Goal: Find specific page/section

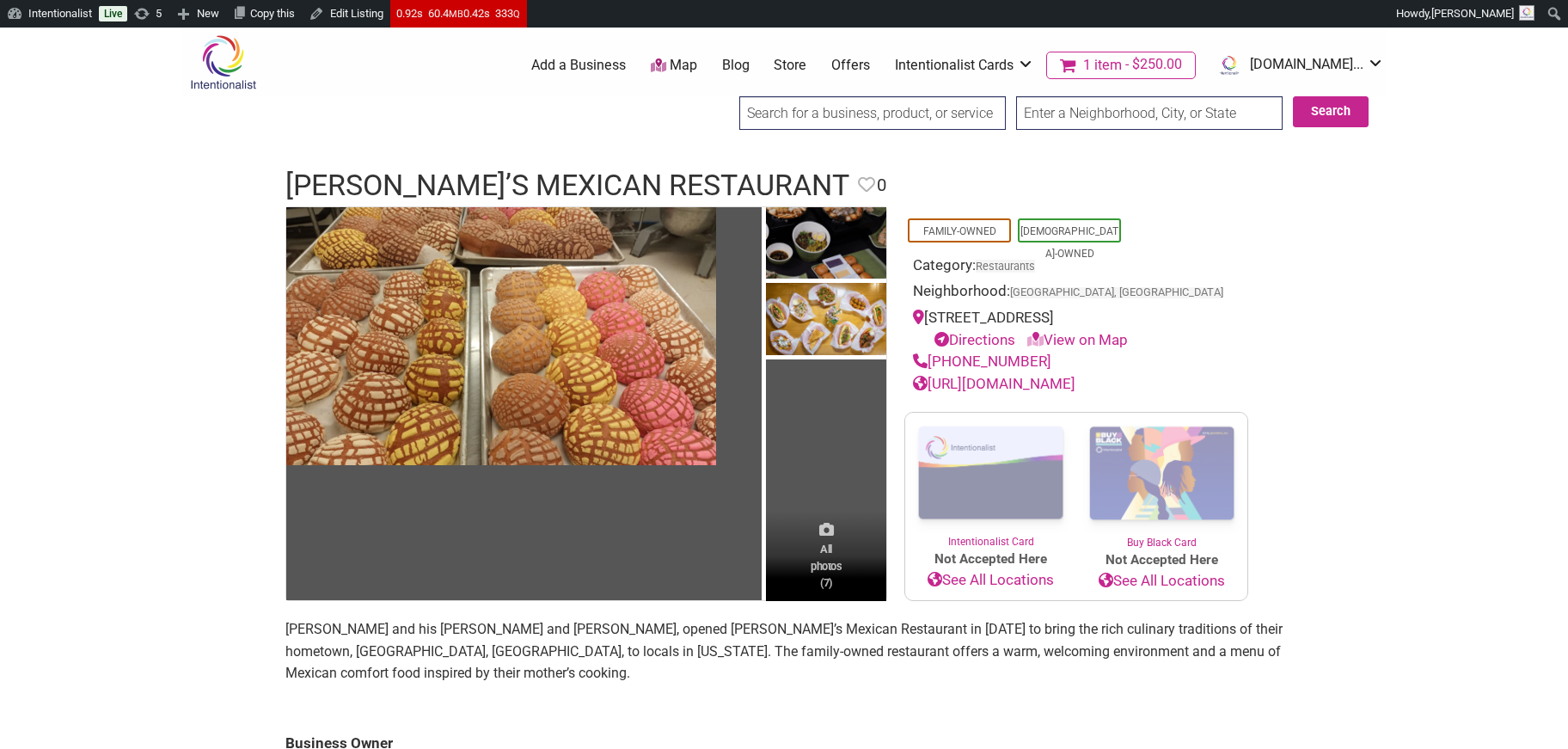
click at [833, 576] on span "All photos (7)" at bounding box center [826, 565] width 31 height 49
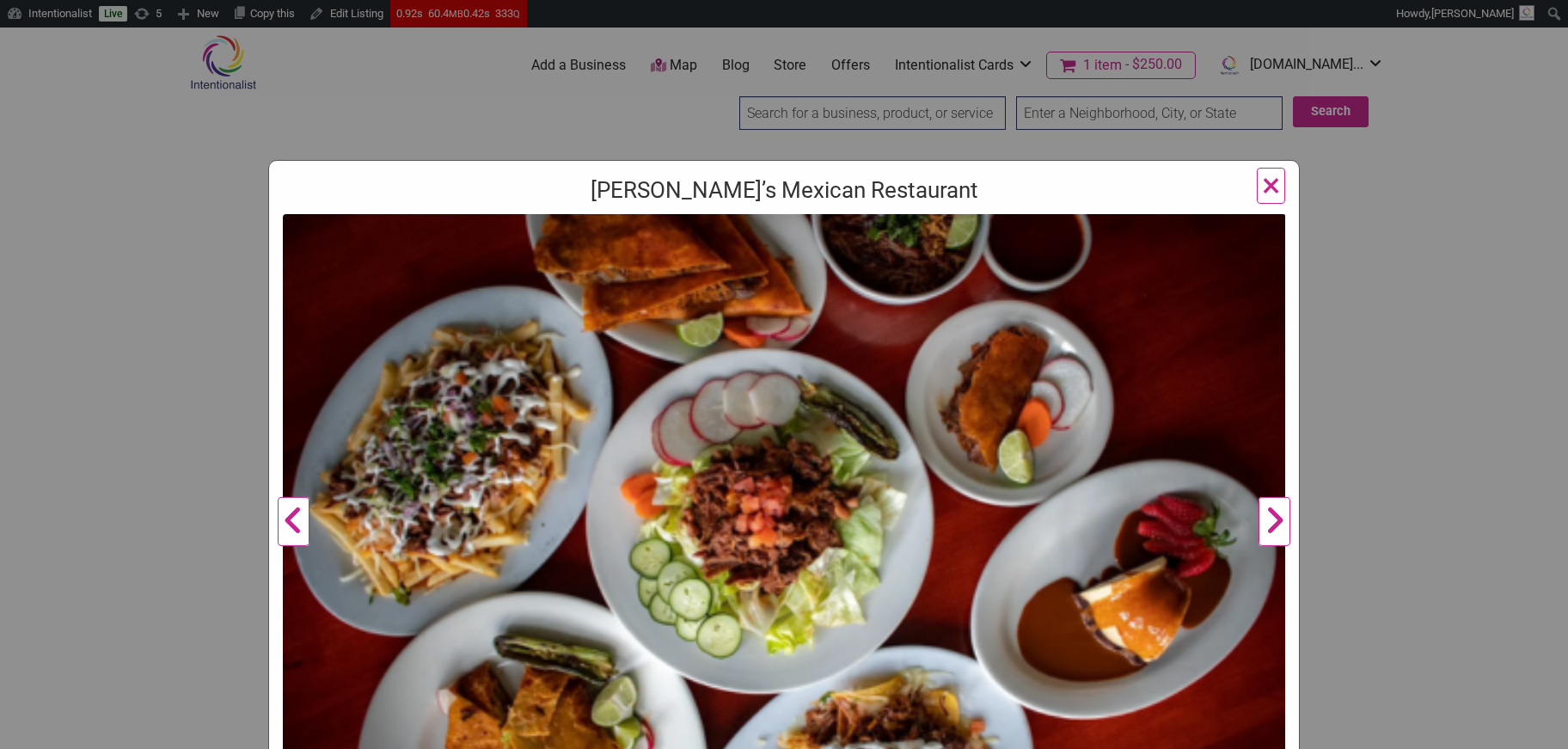
click at [1274, 522] on button "Next" at bounding box center [1275, 521] width 48 height 615
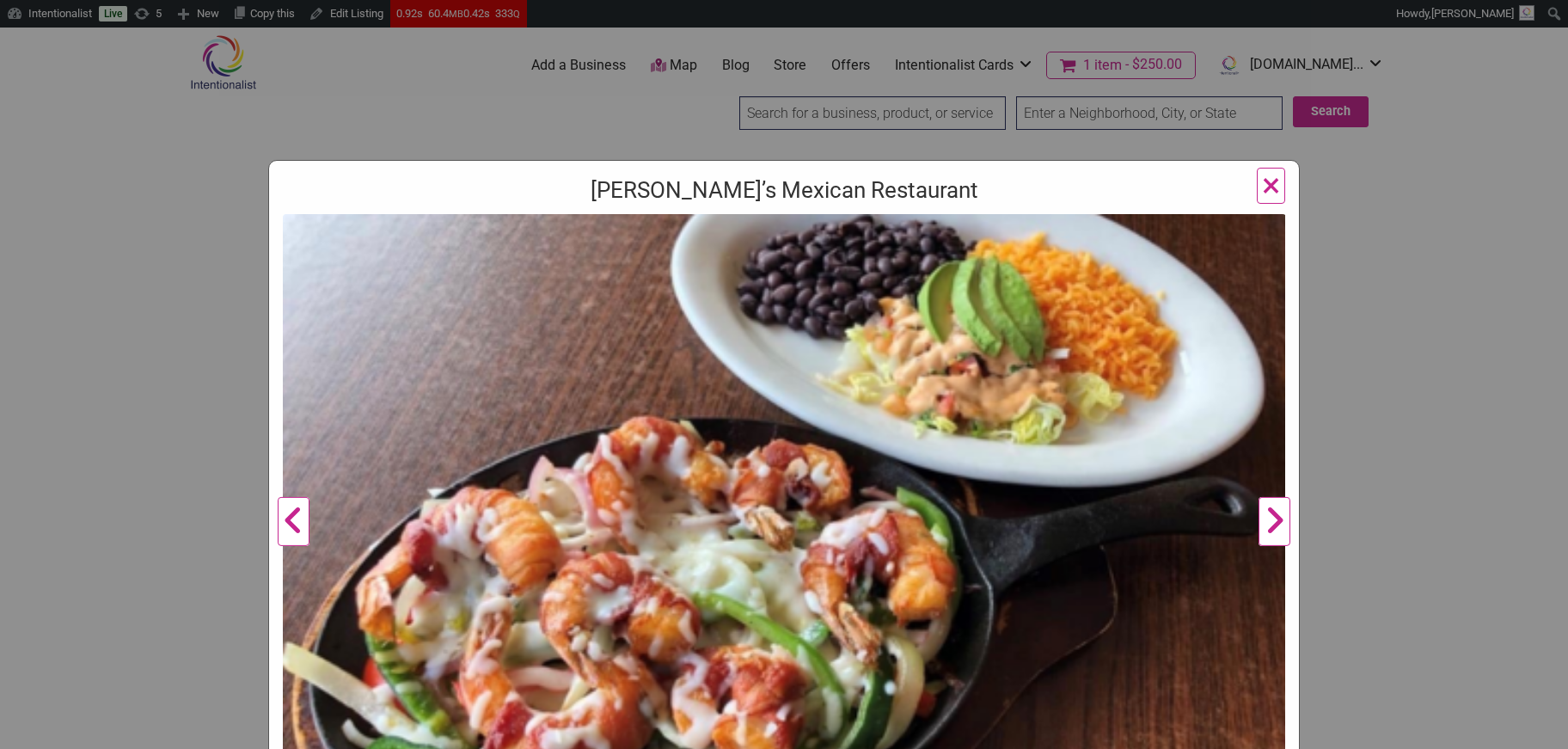
click at [1274, 522] on button "Next" at bounding box center [1275, 521] width 48 height 615
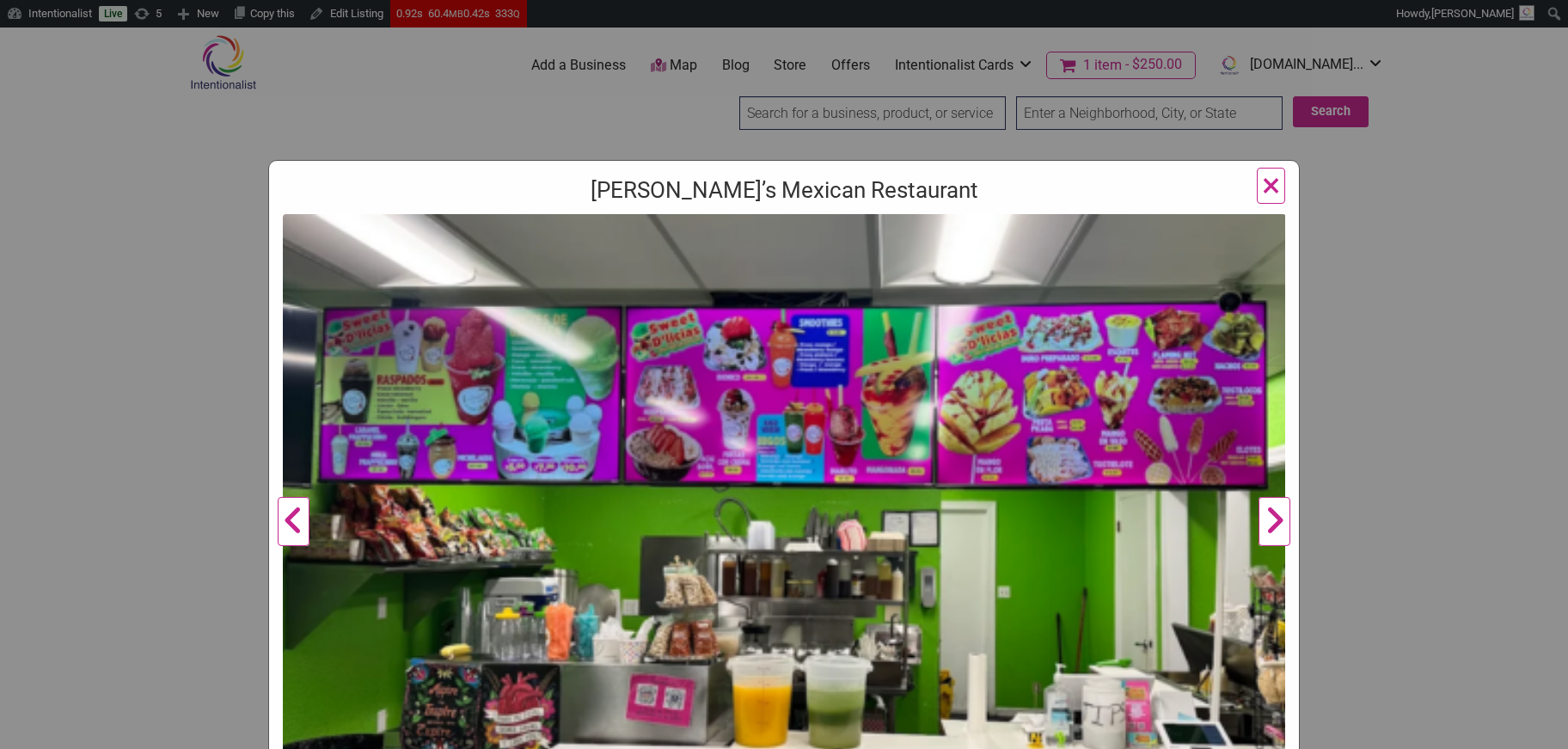
click at [1274, 522] on button "Next" at bounding box center [1275, 521] width 48 height 615
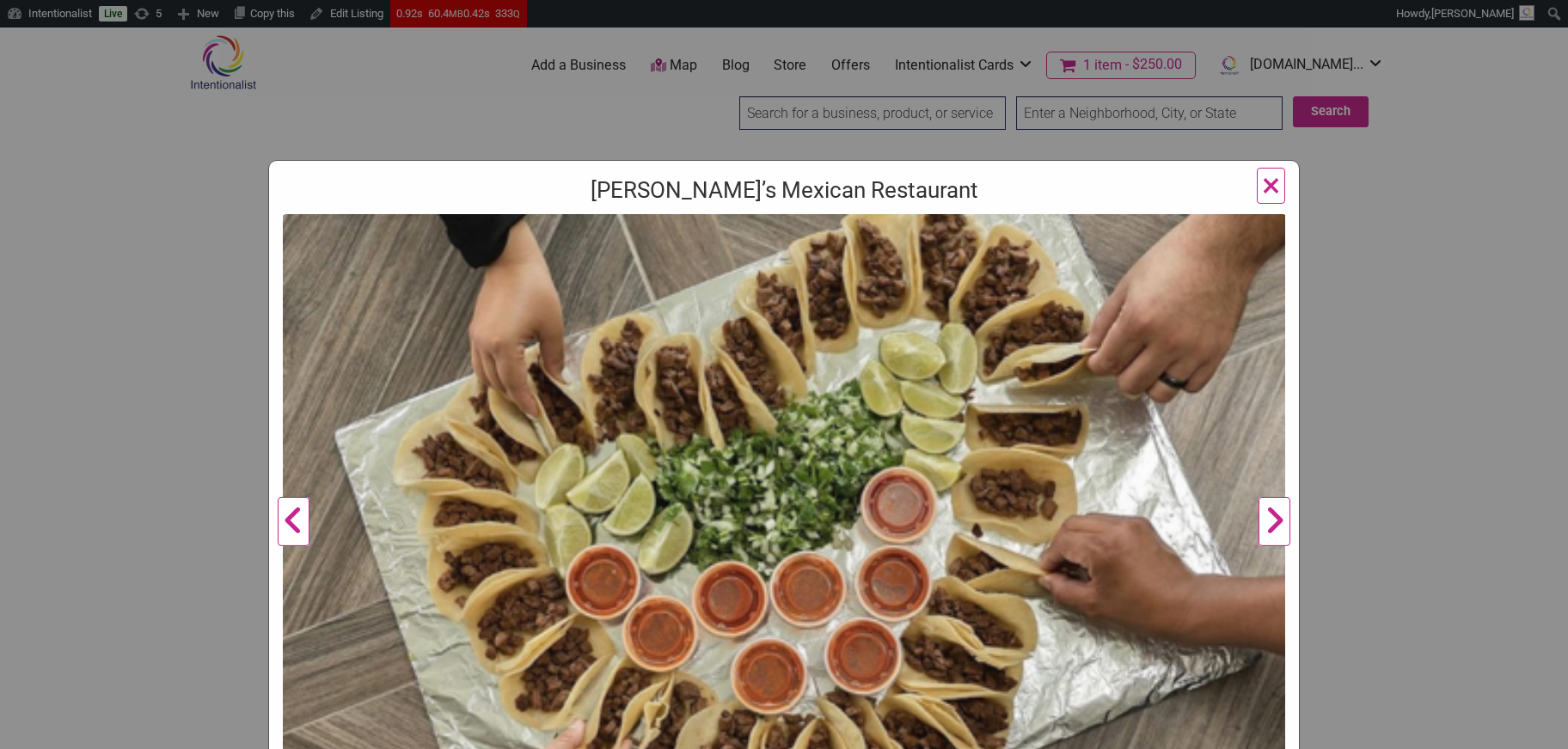
click at [1274, 522] on button "Next" at bounding box center [1275, 521] width 48 height 615
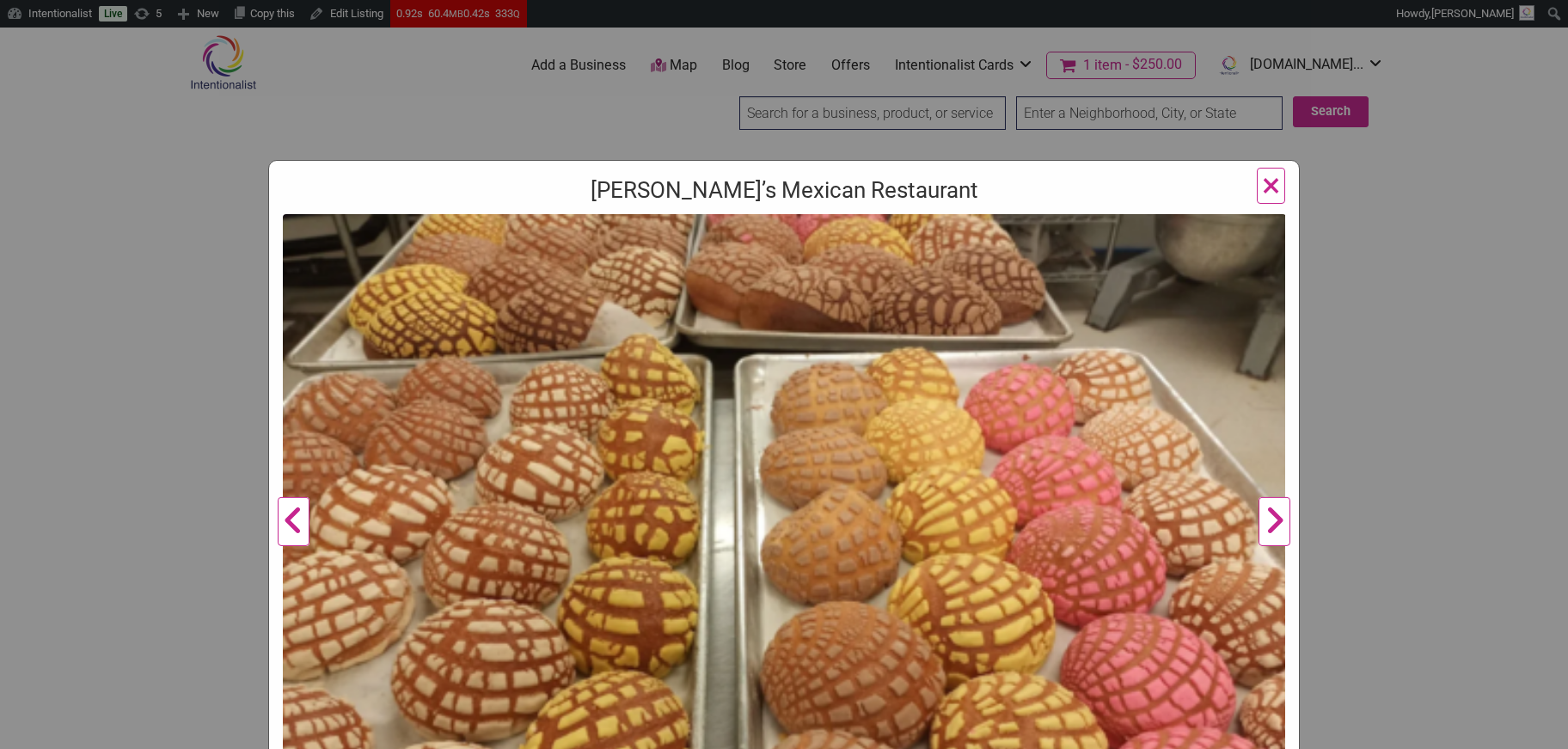
click at [1274, 522] on button "Next" at bounding box center [1275, 521] width 48 height 615
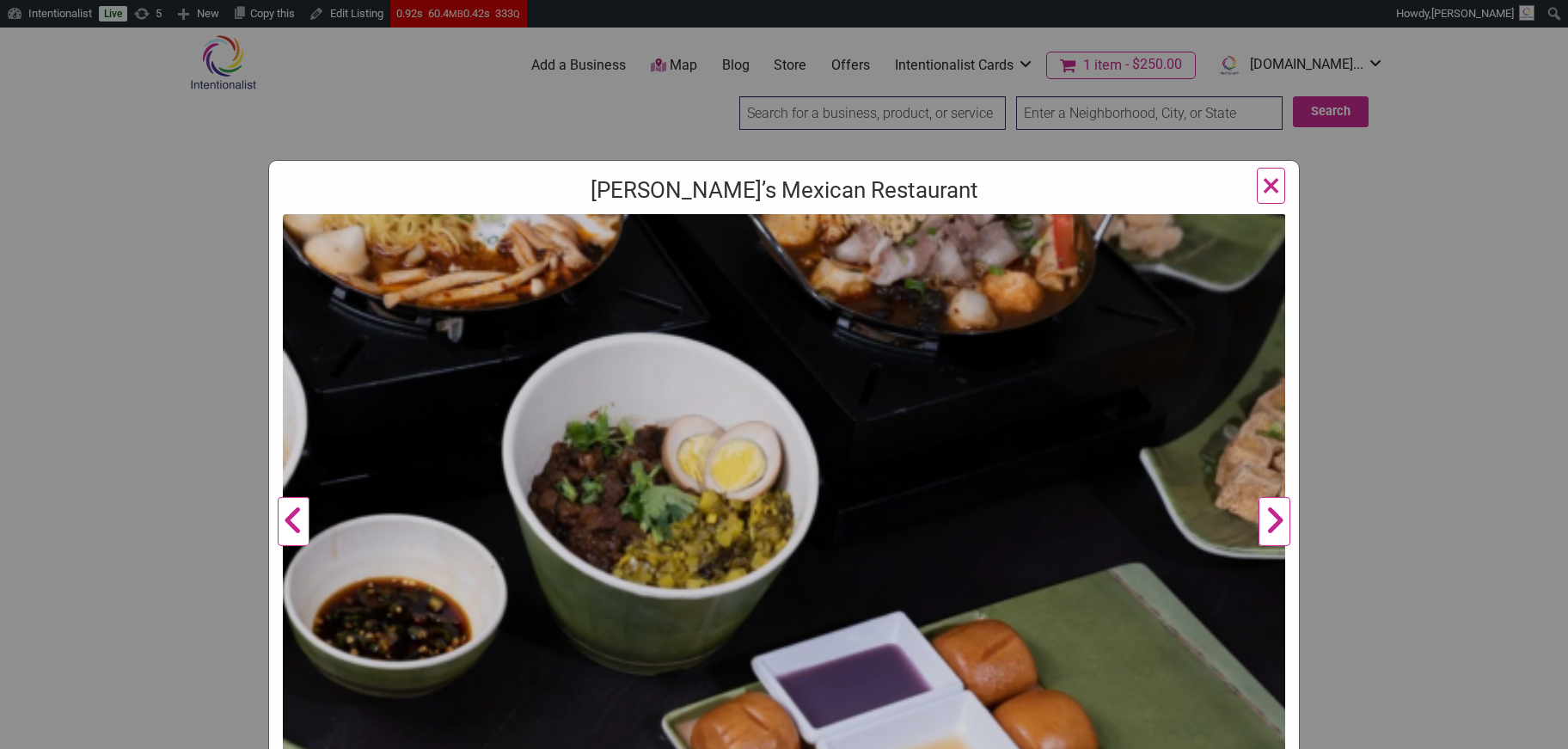
click at [1274, 522] on button "Next" at bounding box center [1275, 521] width 48 height 615
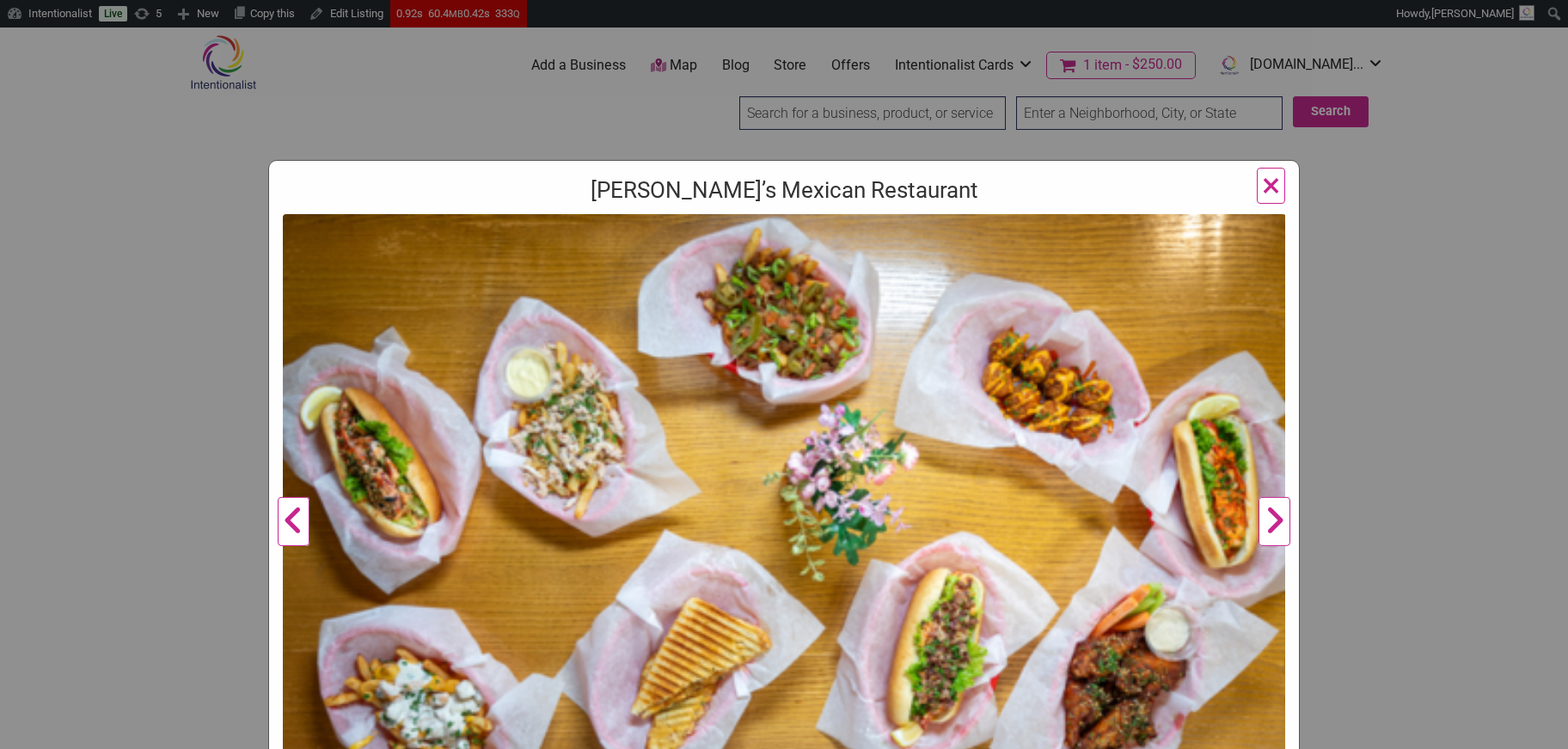
click at [1271, 178] on span "×" at bounding box center [1270, 185] width 18 height 40
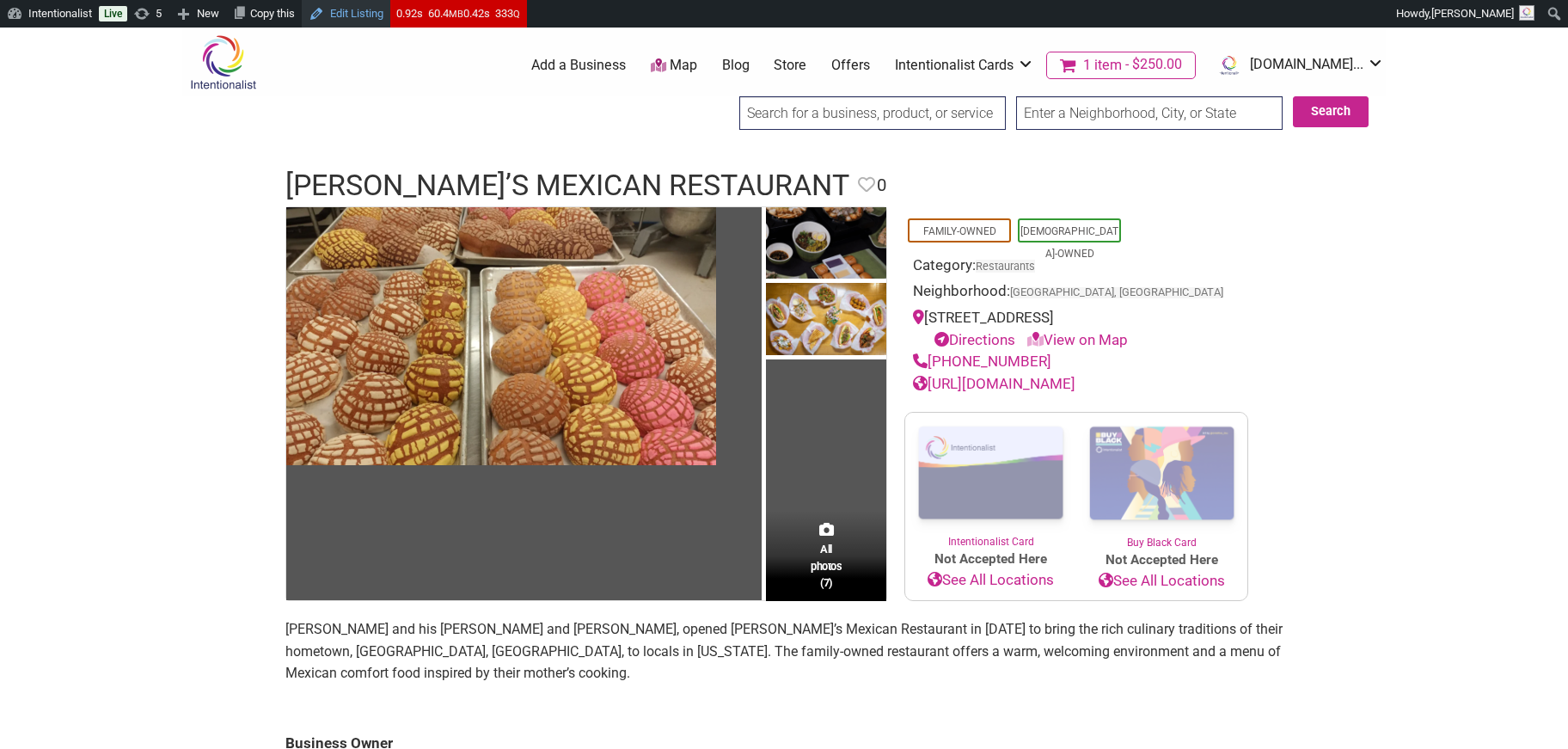
click at [366, 10] on link "Edit Listing" at bounding box center [345, 13] width 89 height 28
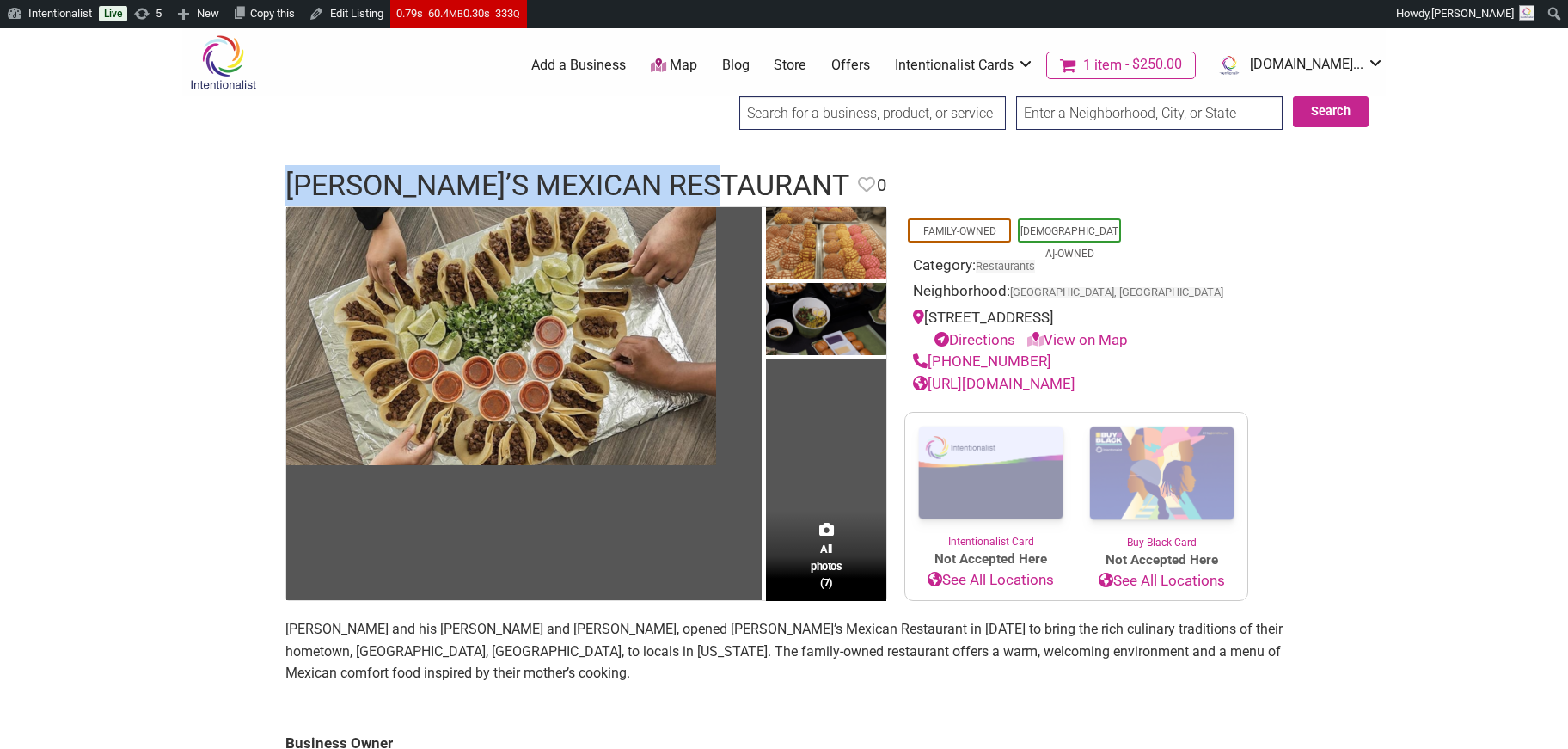
drag, startPoint x: 287, startPoint y: 181, endPoint x: 738, endPoint y: 180, distance: 451.0
click at [738, 180] on h1 "Arturo’s Mexican Restaurant" at bounding box center [567, 185] width 564 height 41
copy h1 "[PERSON_NAME]’s Mexican Restaurant"
